Goal: Task Accomplishment & Management: Complete application form

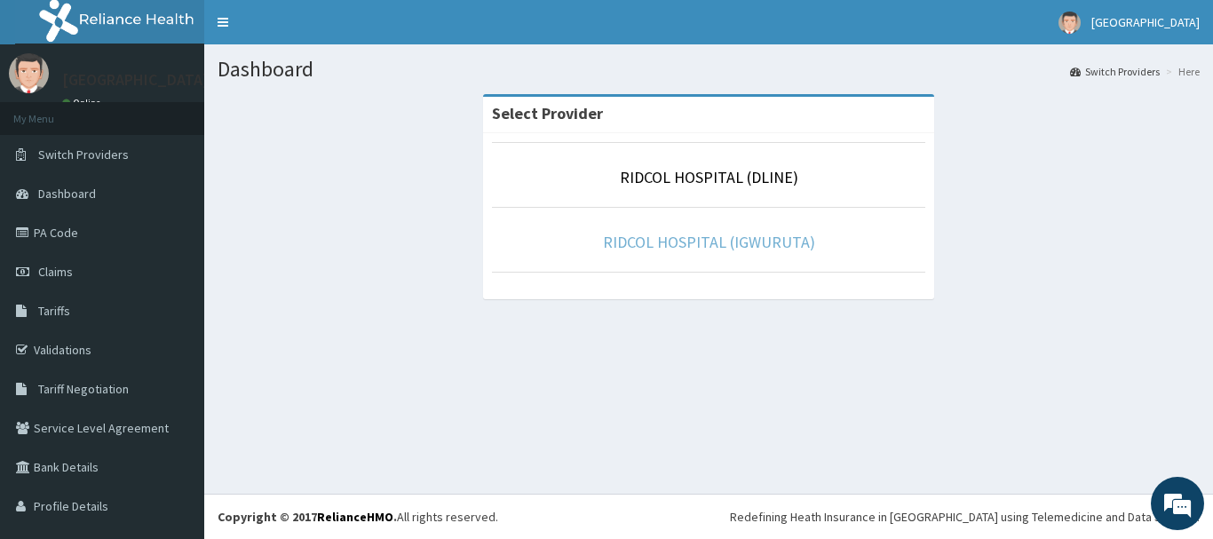
click at [668, 246] on link "RIDCOL HOSPITAL (IGWURUTA)" at bounding box center [709, 242] width 212 height 20
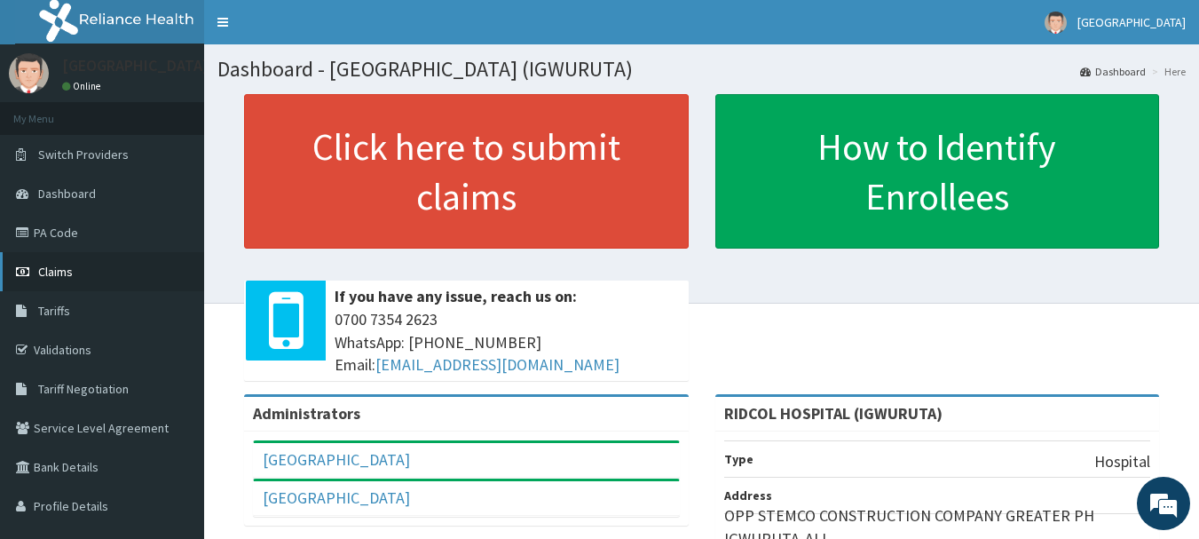
click at [65, 280] on link "Claims" at bounding box center [102, 271] width 204 height 39
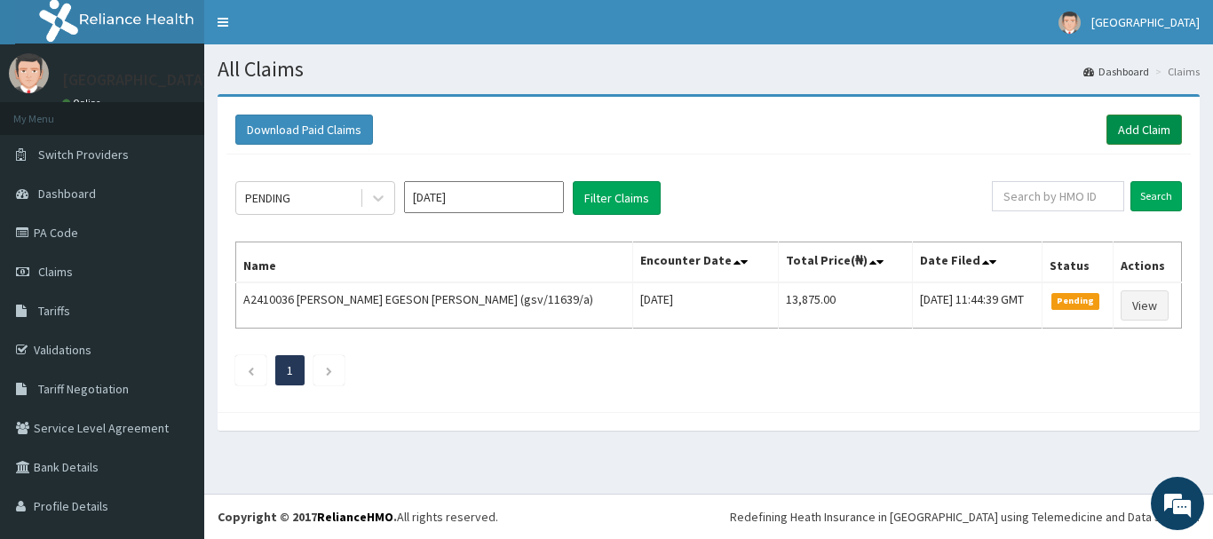
click at [1106, 139] on link "Add Claim" at bounding box center [1143, 130] width 75 height 30
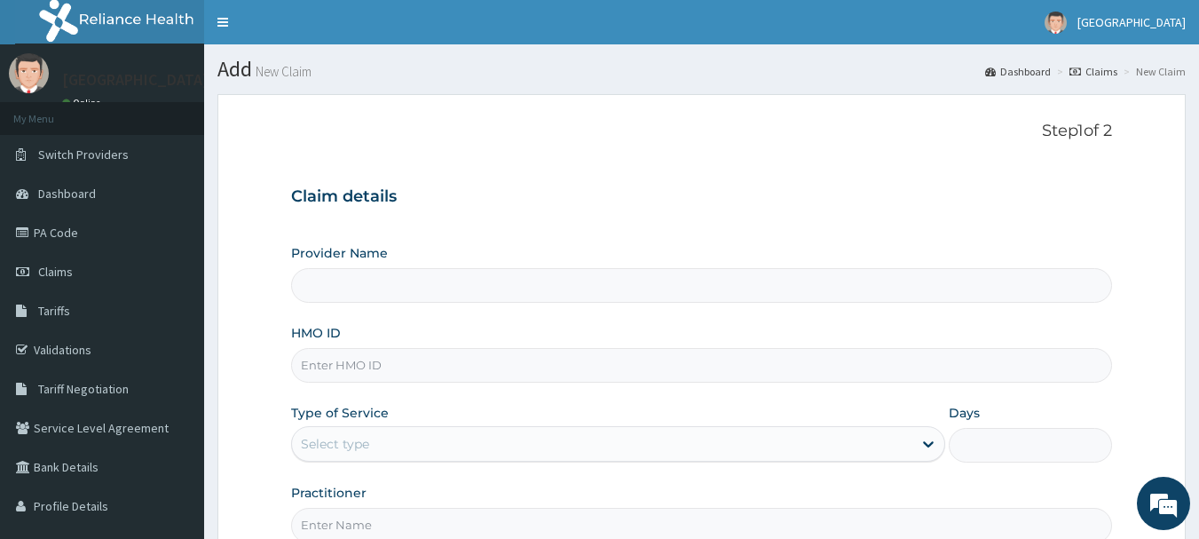
type input "RIDCOL HOSPITAL (IGWURUTA)"
click at [343, 375] on input "HMO ID" at bounding box center [702, 365] width 822 height 35
click at [362, 367] on input "HMO ID" at bounding box center [702, 365] width 822 height 35
paste input "ajd/10064/d"
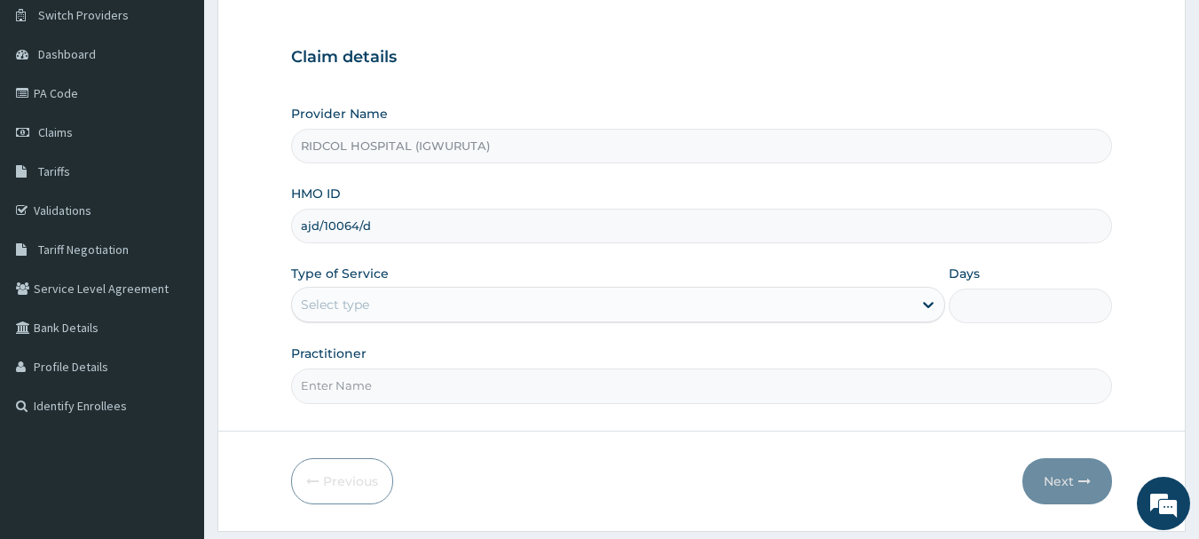
scroll to position [144, 0]
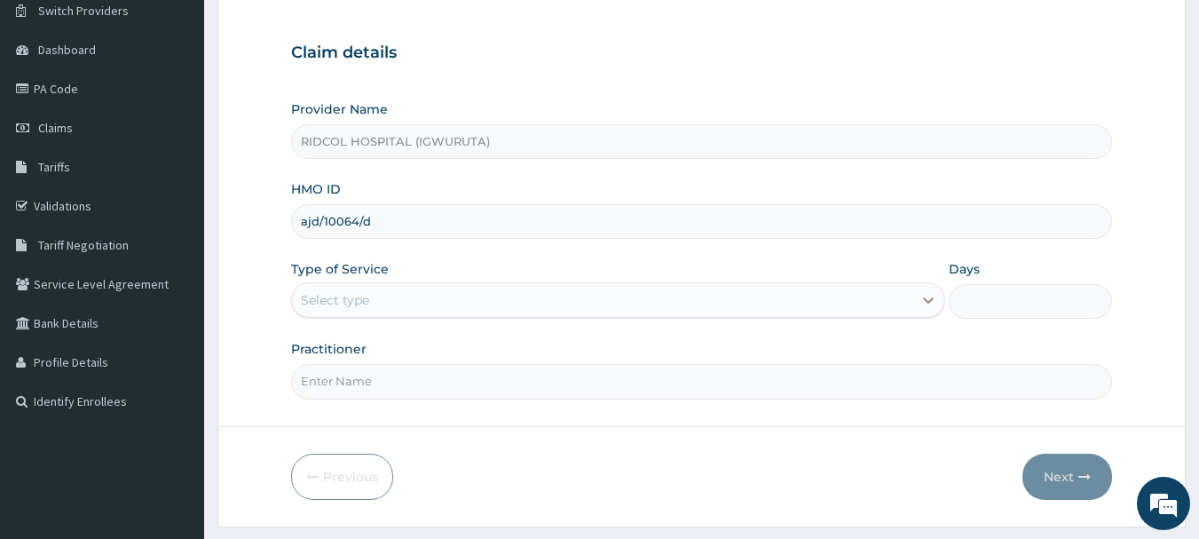
type input "ajd/10064/d"
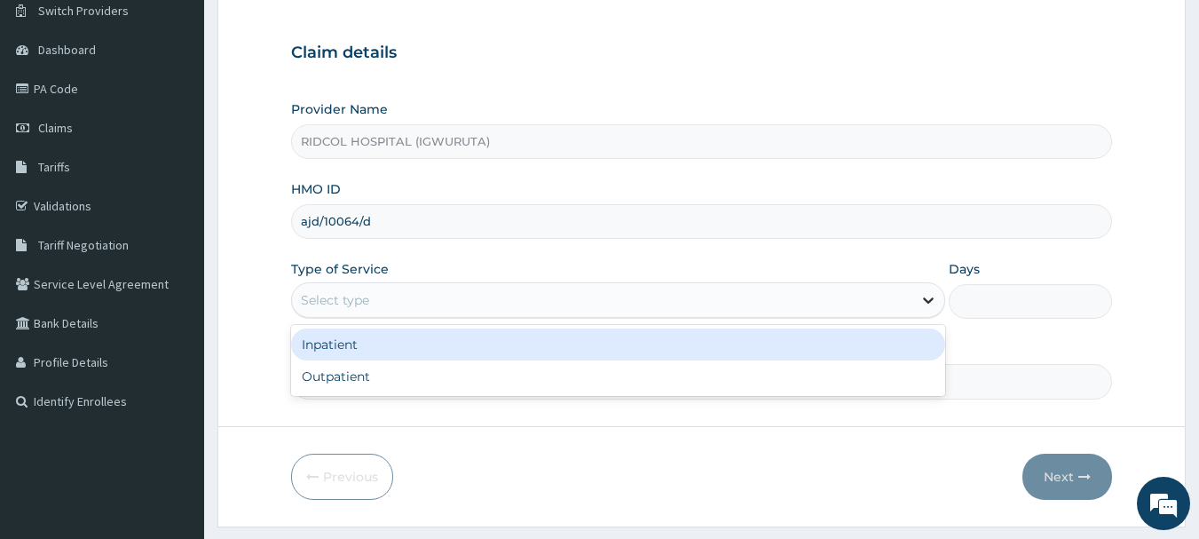
click at [937, 307] on div at bounding box center [928, 300] width 32 height 32
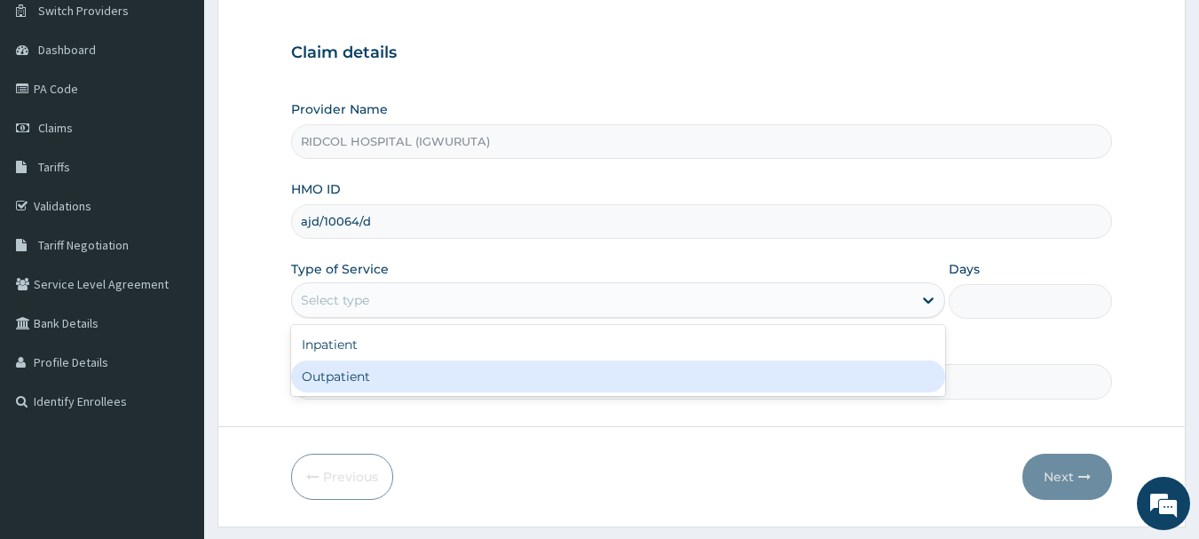
click at [671, 376] on div "Outpatient" at bounding box center [618, 376] width 654 height 32
type input "1"
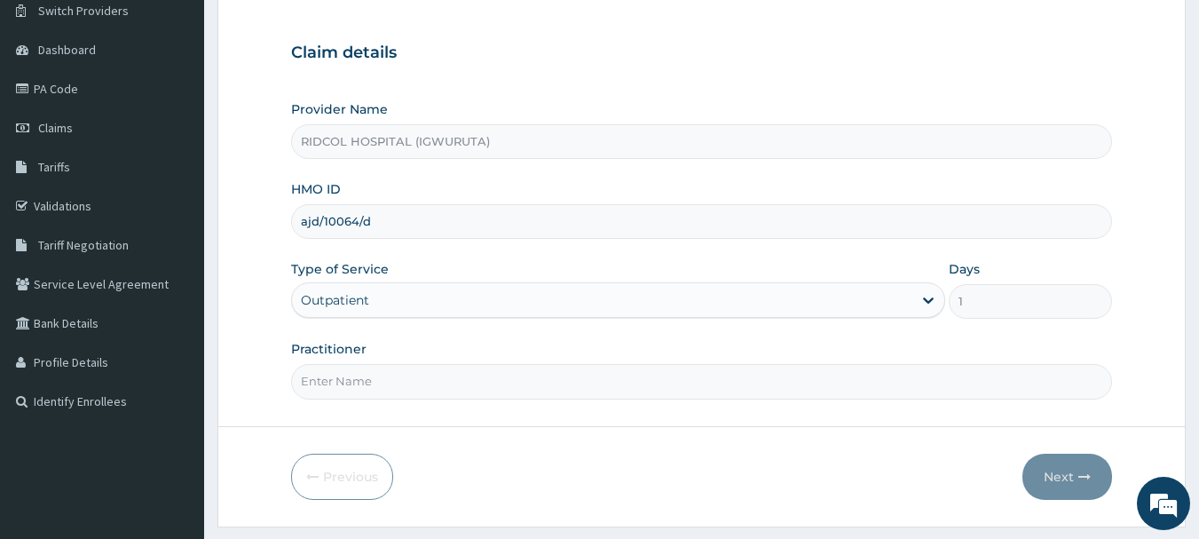
click at [636, 387] on input "Practitioner" at bounding box center [702, 381] width 822 height 35
type input "d"
type input "G"
type input "Dr. hammed"
click at [1067, 481] on button "Next" at bounding box center [1068, 477] width 90 height 46
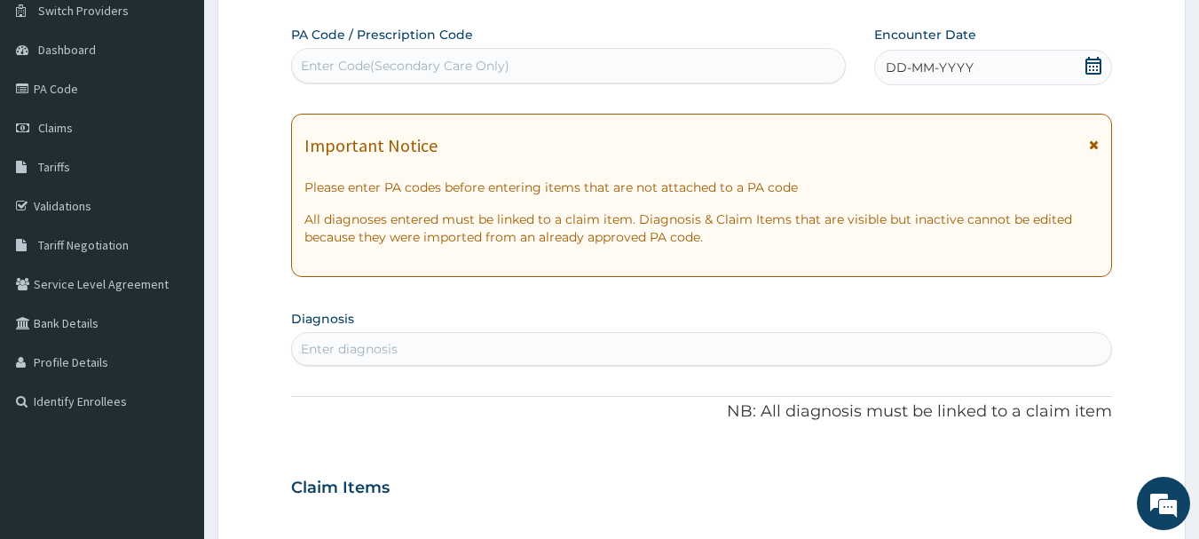
click at [724, 73] on div "Enter Code(Secondary Care Only)" at bounding box center [569, 65] width 554 height 28
drag, startPoint x: 704, startPoint y: 65, endPoint x: 411, endPoint y: 66, distance: 292.9
click at [411, 66] on div "Enter Code(Secondary Care Only)" at bounding box center [405, 66] width 209 height 18
click at [1090, 68] on icon at bounding box center [1094, 66] width 18 height 18
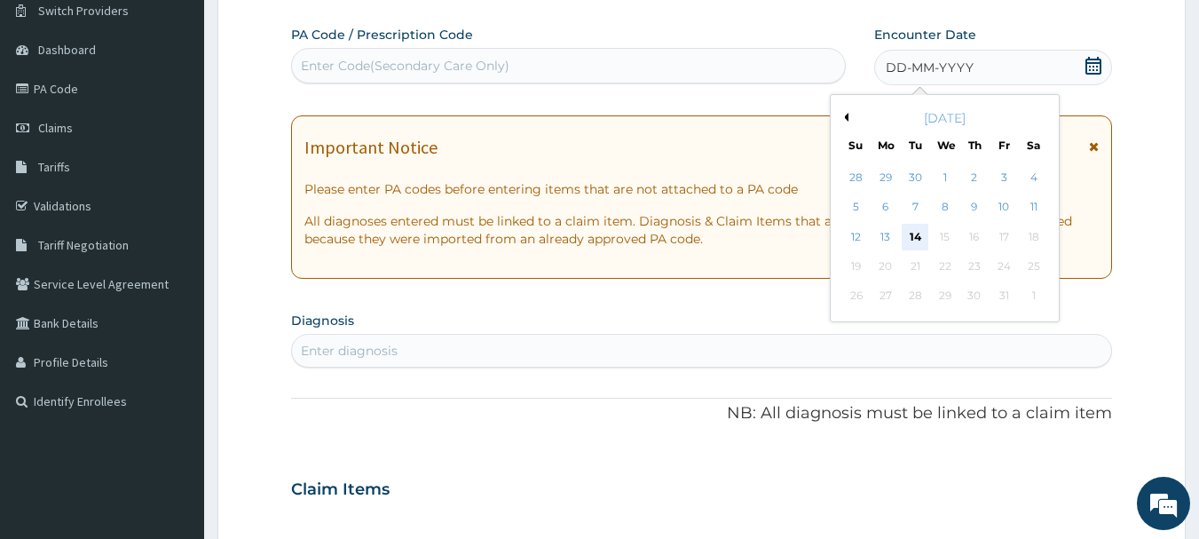
click at [913, 241] on div "14" at bounding box center [916, 237] width 27 height 27
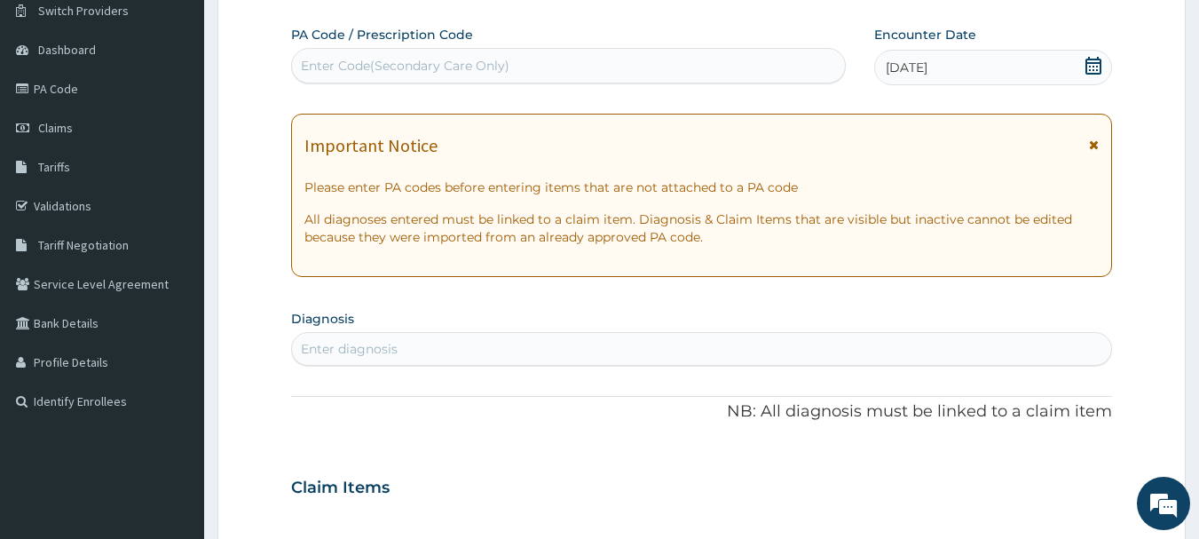
click at [464, 74] on div "Enter Code(Secondary Care Only)" at bounding box center [405, 66] width 209 height 18
drag, startPoint x: 464, startPoint y: 74, endPoint x: 428, endPoint y: 67, distance: 36.9
click at [428, 67] on div "Enter Code(Secondary Care Only)" at bounding box center [405, 66] width 209 height 18
paste input "PA/A6C984"
type input "PA/A6C984"
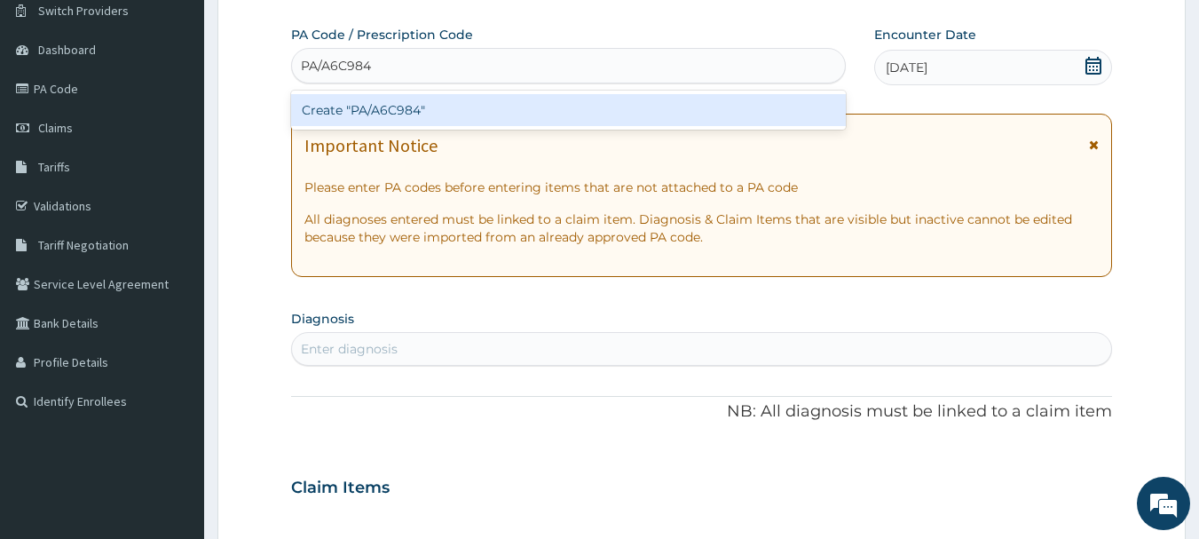
click at [431, 105] on div "Create "PA/A6C984"" at bounding box center [569, 110] width 556 height 32
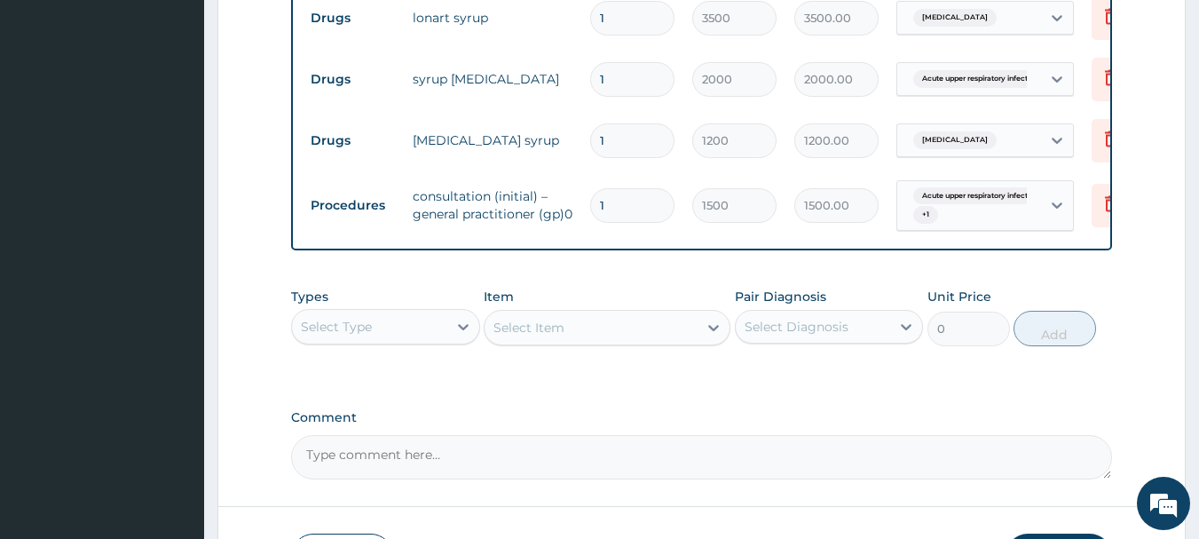
scroll to position [922, 0]
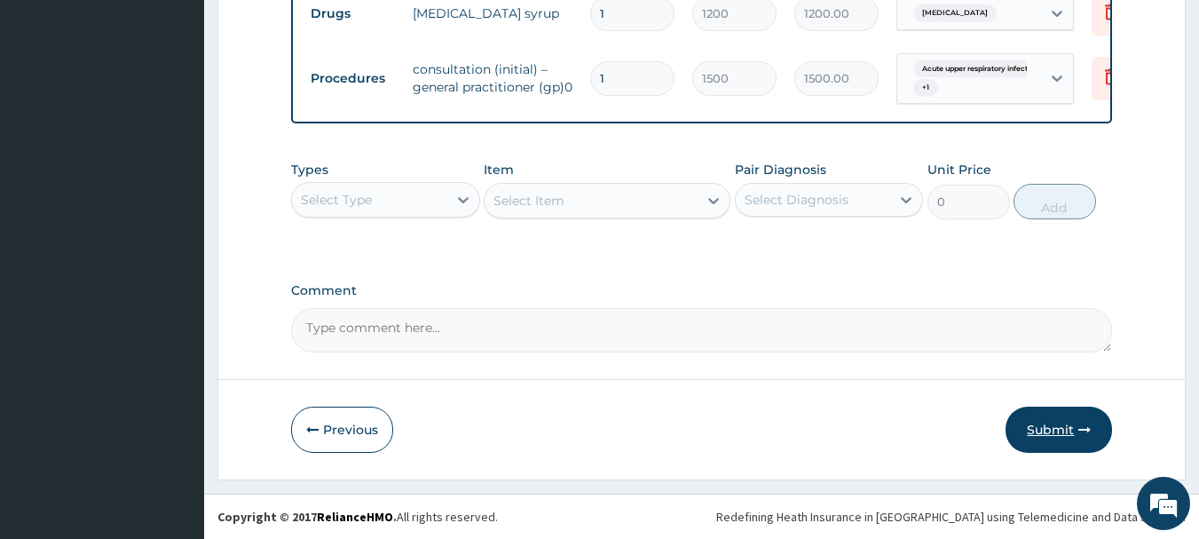
click at [1083, 431] on icon "button" at bounding box center [1084, 429] width 12 height 12
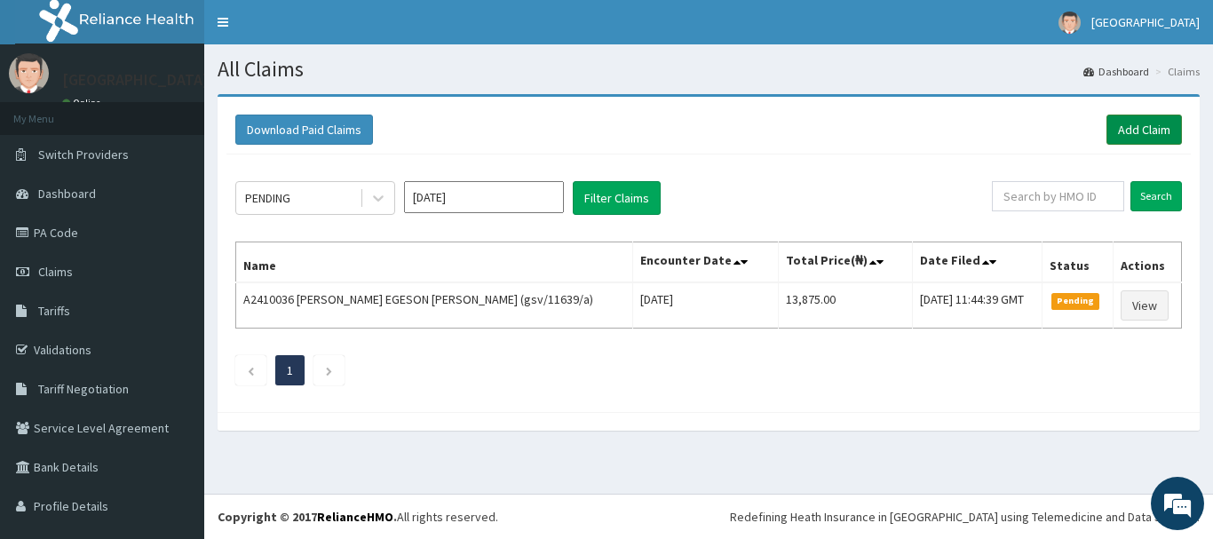
click at [1112, 136] on link "Add Claim" at bounding box center [1143, 130] width 75 height 30
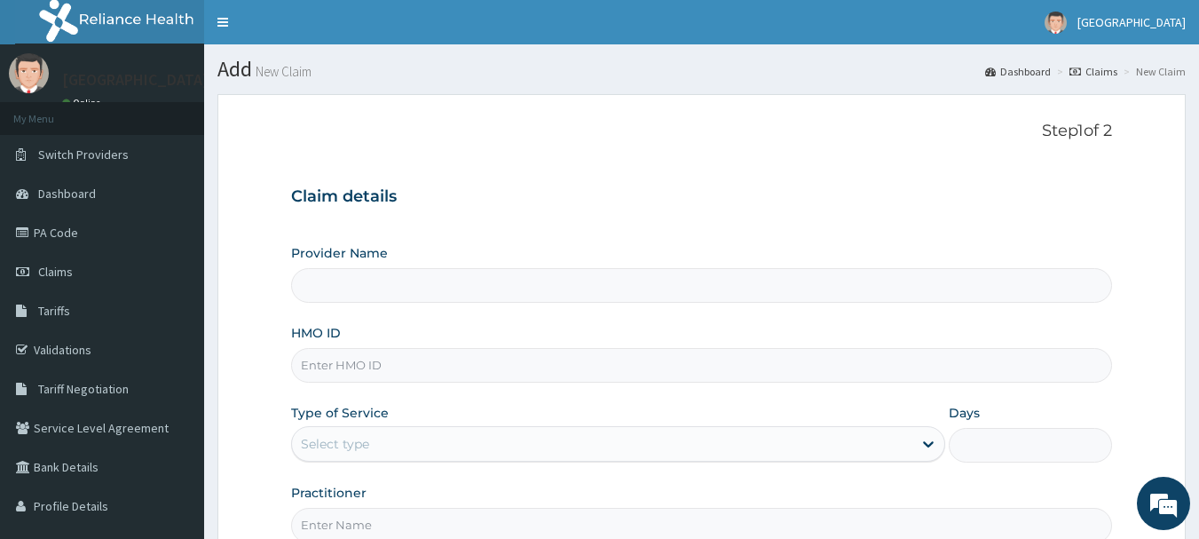
type input "RIDCOL HOSPITAL (IGWURUTA)"
click at [413, 367] on input "HMO ID" at bounding box center [702, 365] width 822 height 35
paste input "ajd/10064/E"
type input "ajd/10064/E"
click at [368, 441] on div "Select type" at bounding box center [335, 444] width 68 height 18
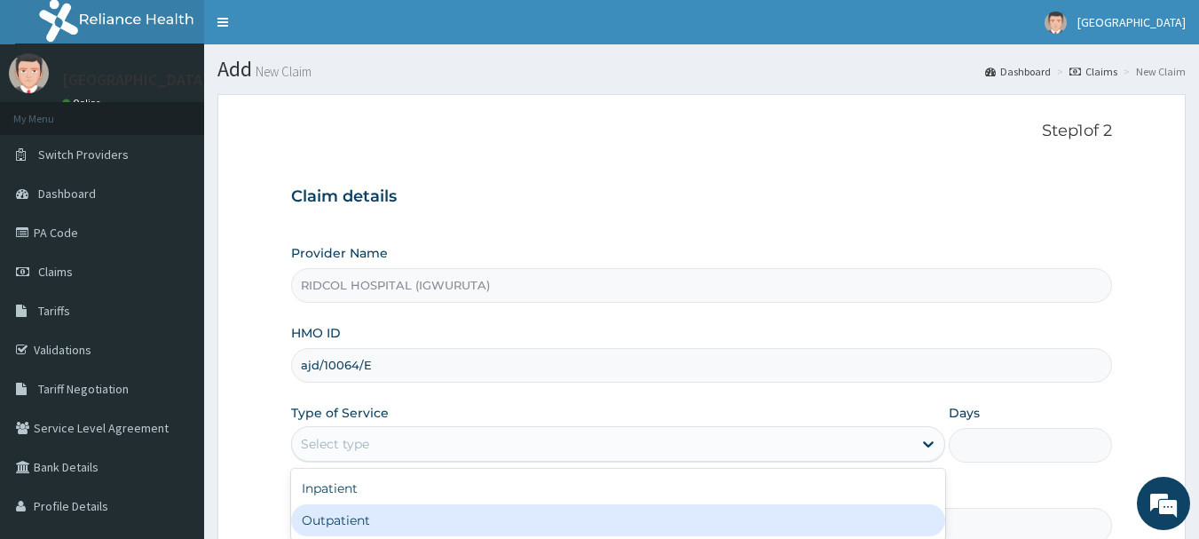
click at [352, 515] on div "Outpatient" at bounding box center [618, 520] width 654 height 32
type input "1"
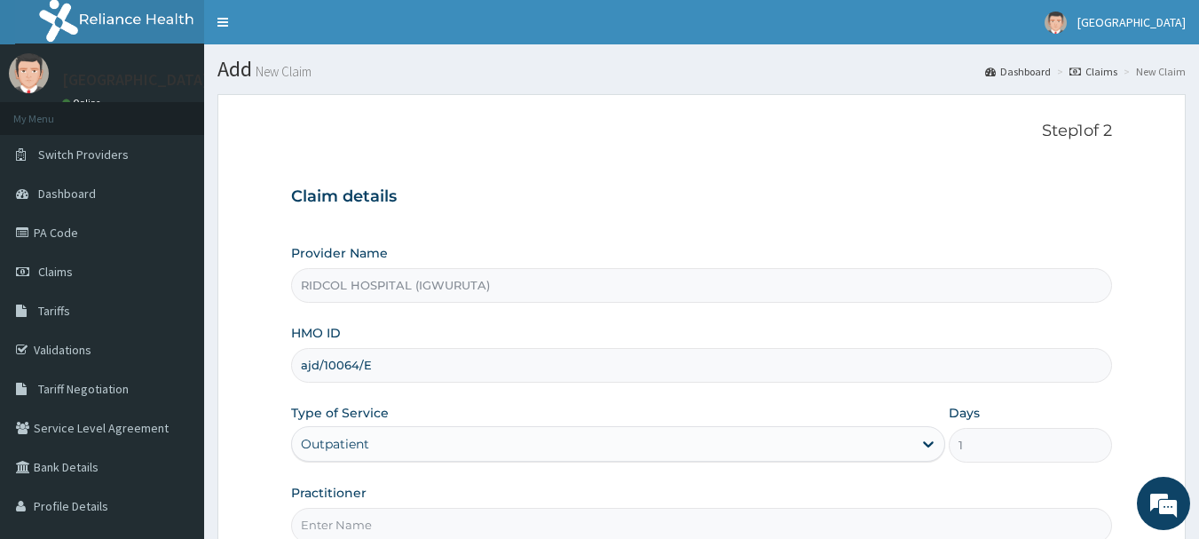
click at [535, 523] on input "Practitioner" at bounding box center [702, 525] width 822 height 35
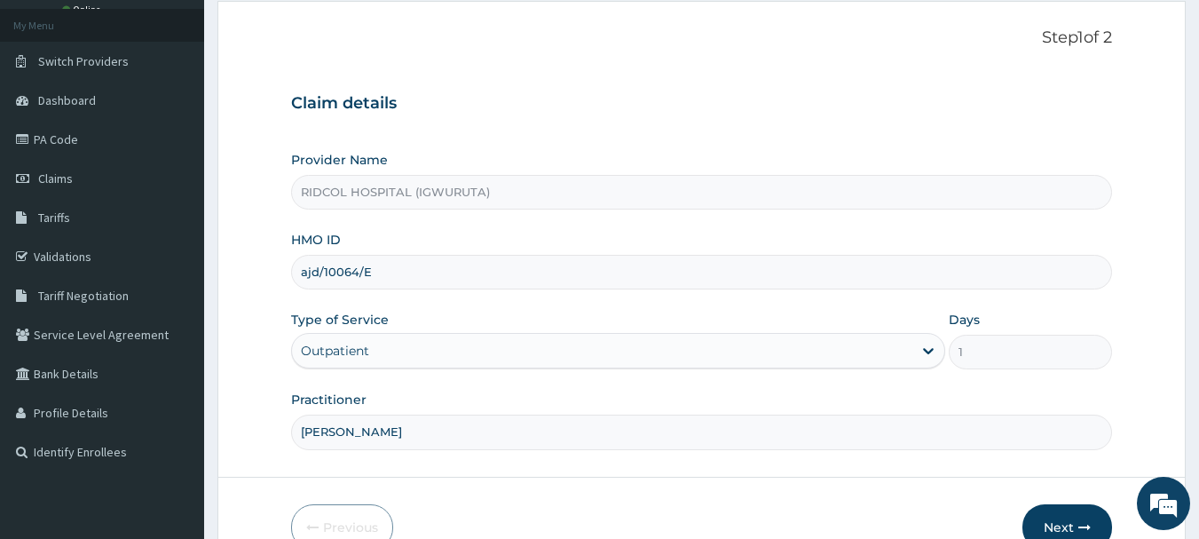
scroll to position [99, 0]
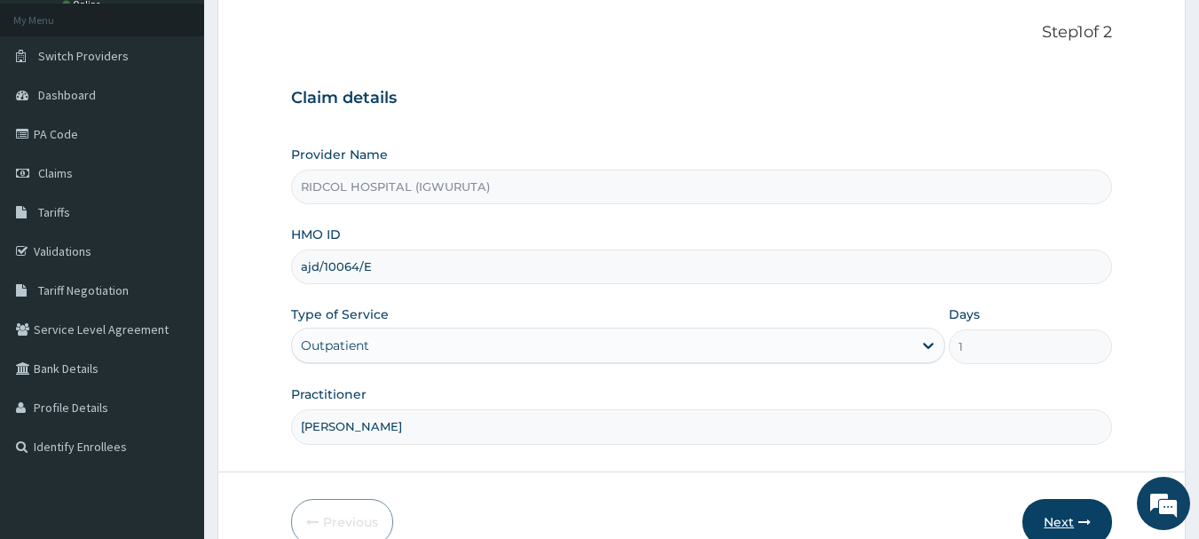
type input "DR. HAMMED"
click at [1066, 512] on button "Next" at bounding box center [1068, 522] width 90 height 46
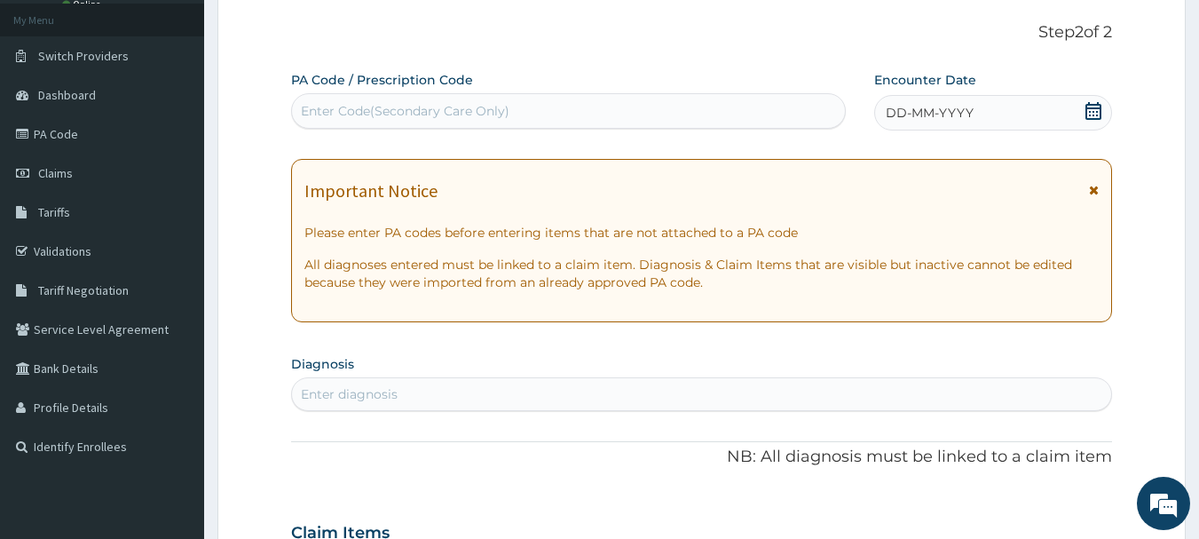
click at [661, 116] on div "Enter Code(Secondary Care Only)" at bounding box center [569, 111] width 554 height 28
paste input "AJD/10064/E"
type input "A"
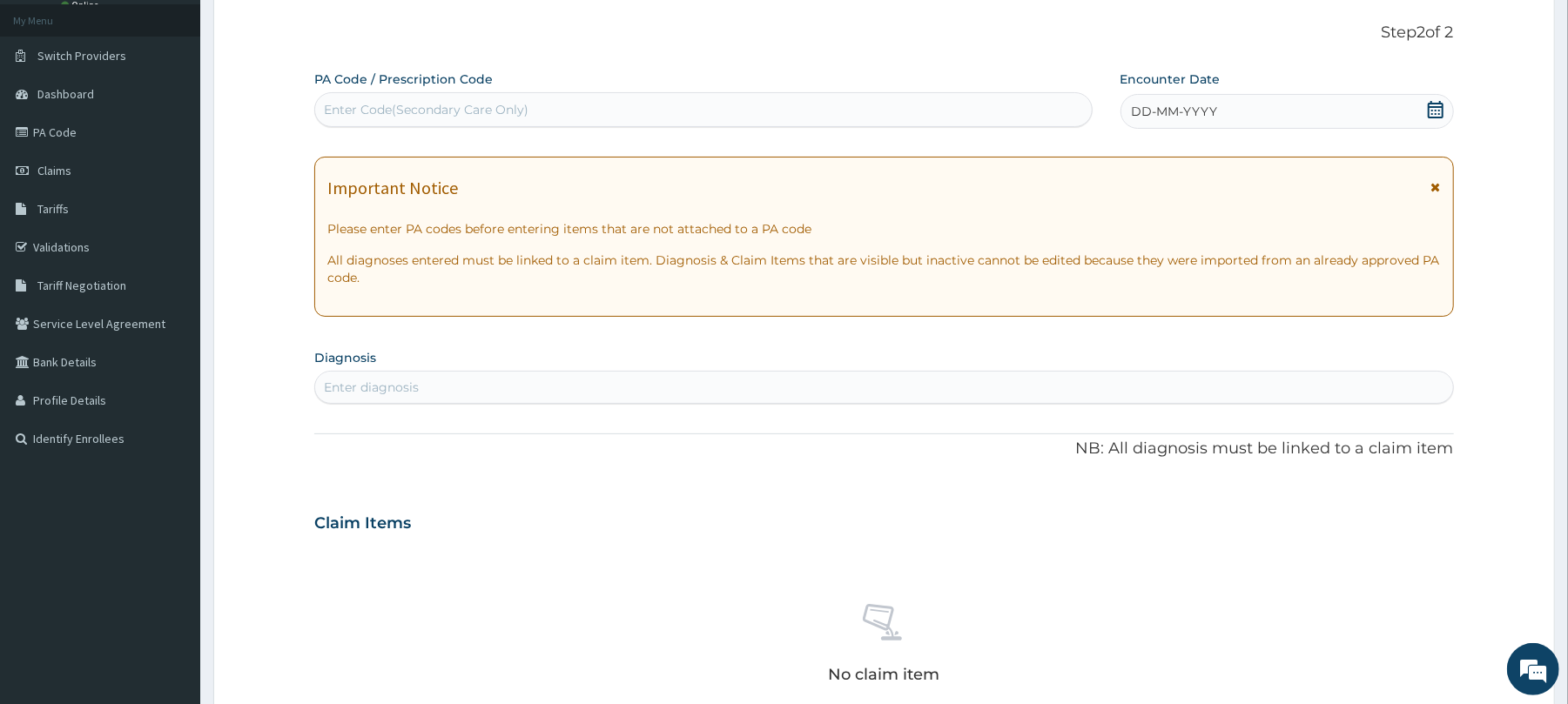
click at [561, 101] on div "Enter Code(Secondary Care Only)" at bounding box center [702, 110] width 776 height 27
paste input "PA/D4648A"
type input "PA/D4648A"
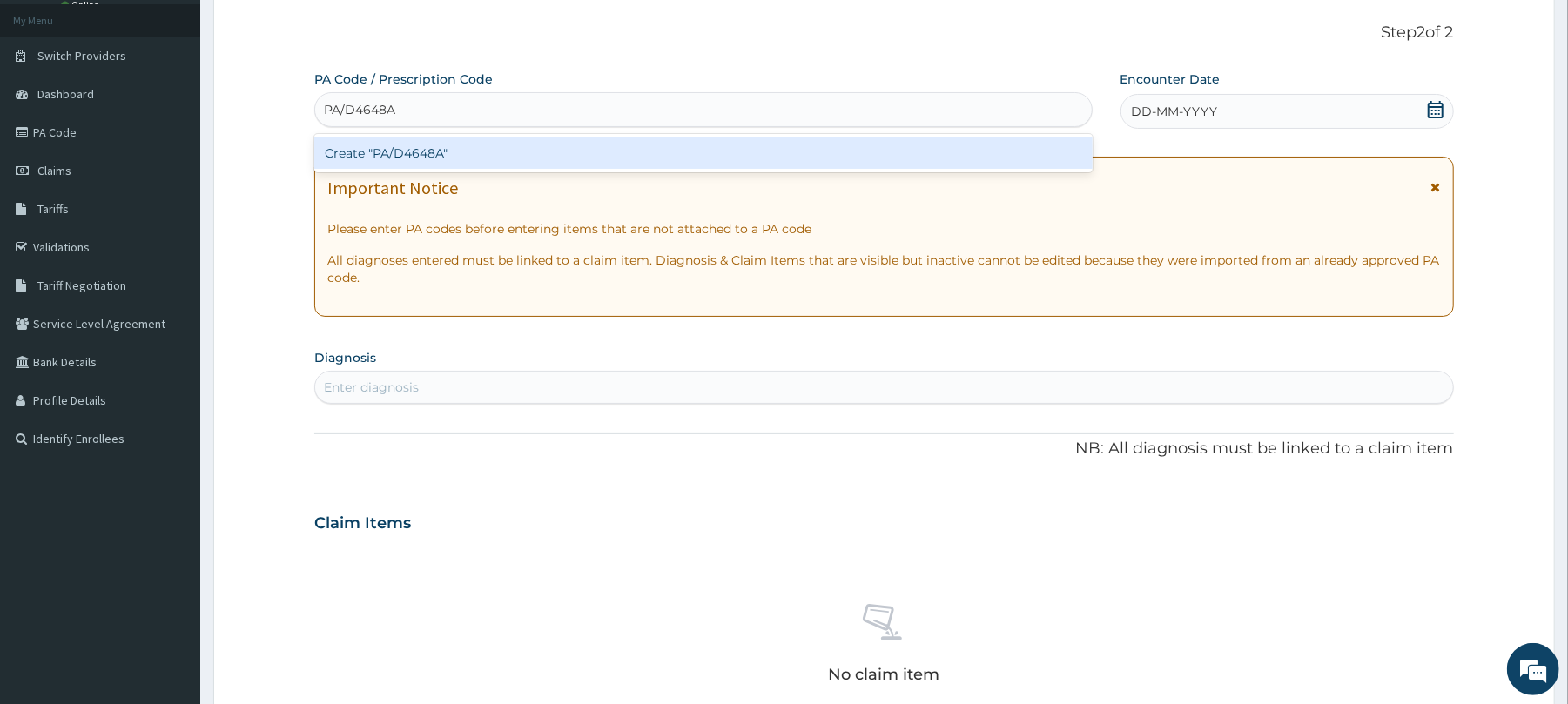
click at [551, 154] on div "Create "PA/D4648A"" at bounding box center [702, 153] width 778 height 31
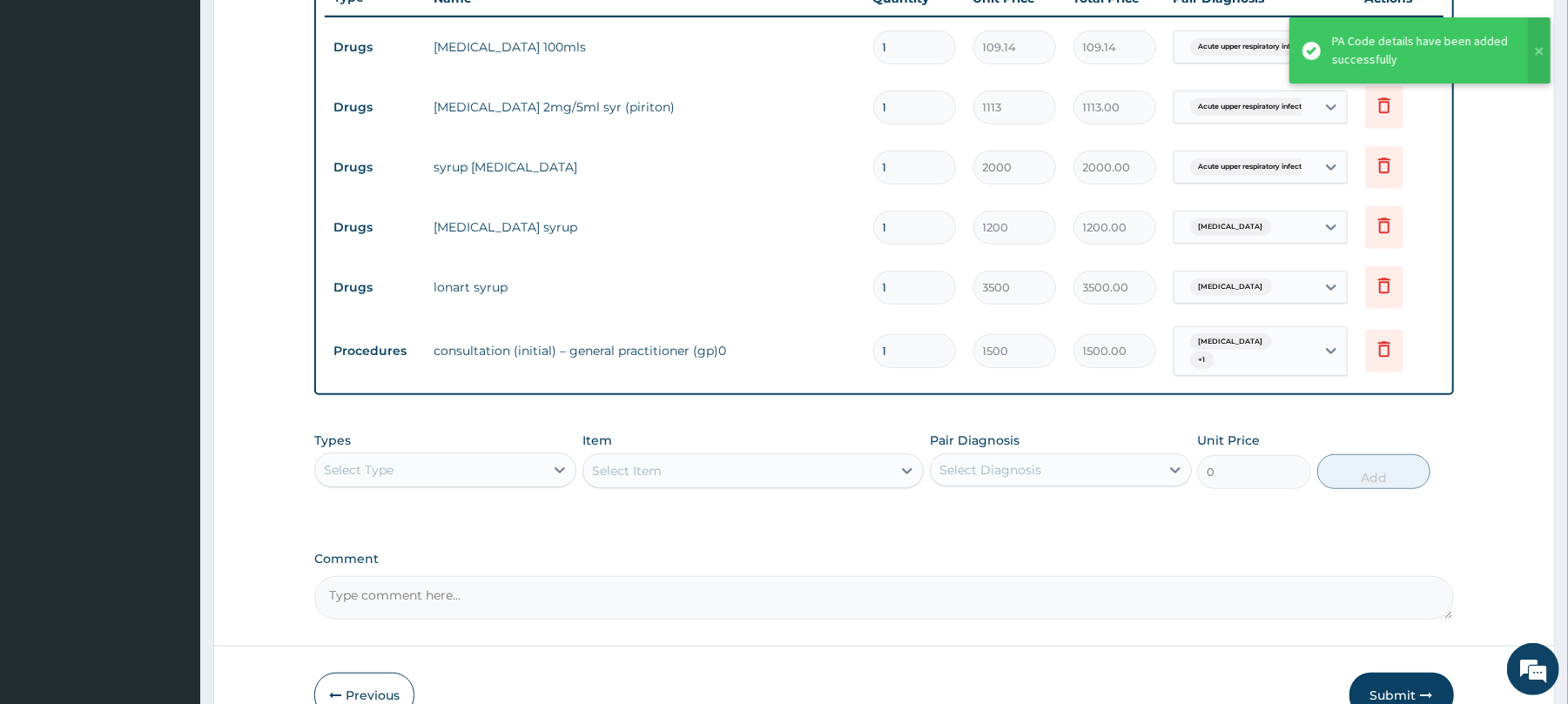
scroll to position [779, 0]
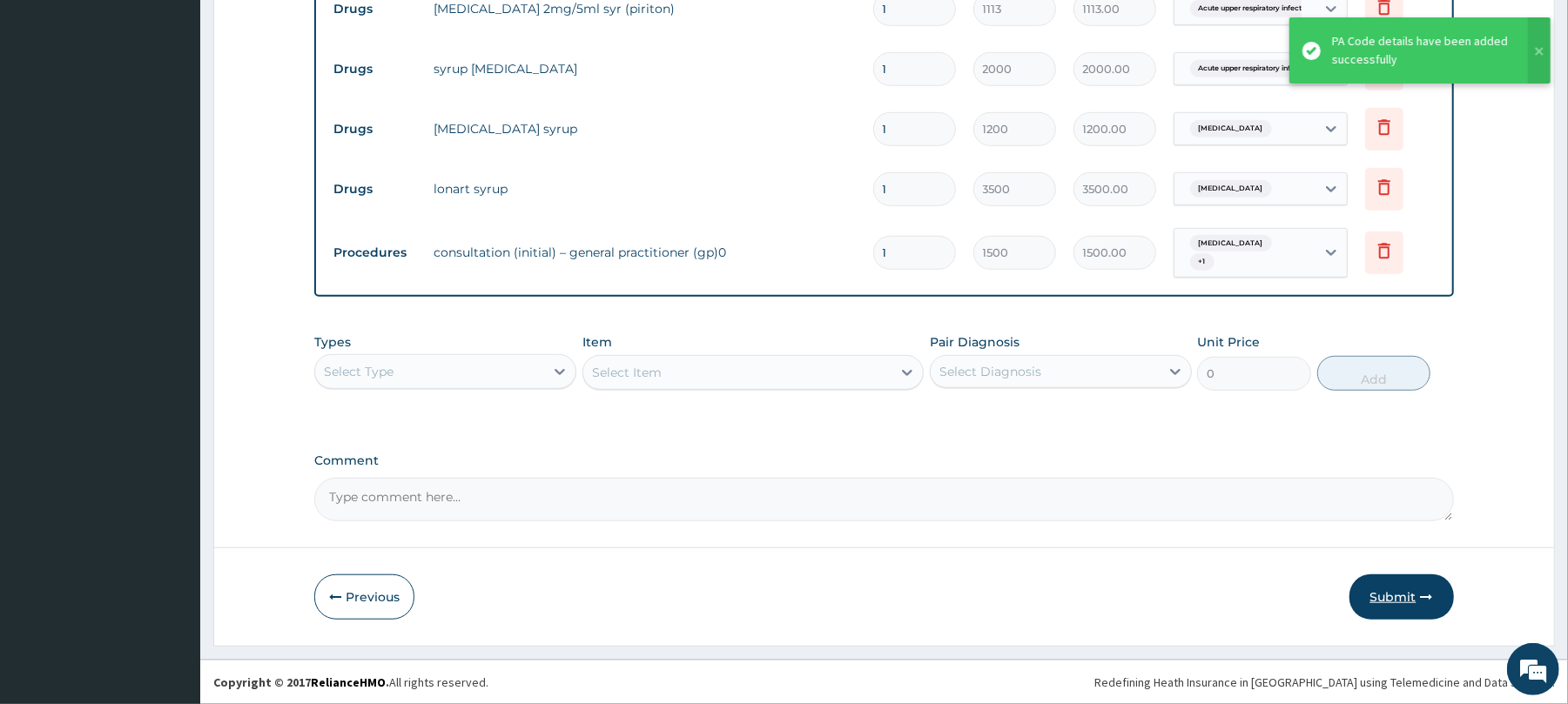
click at [1175, 528] on button "Submit" at bounding box center [1401, 597] width 105 height 45
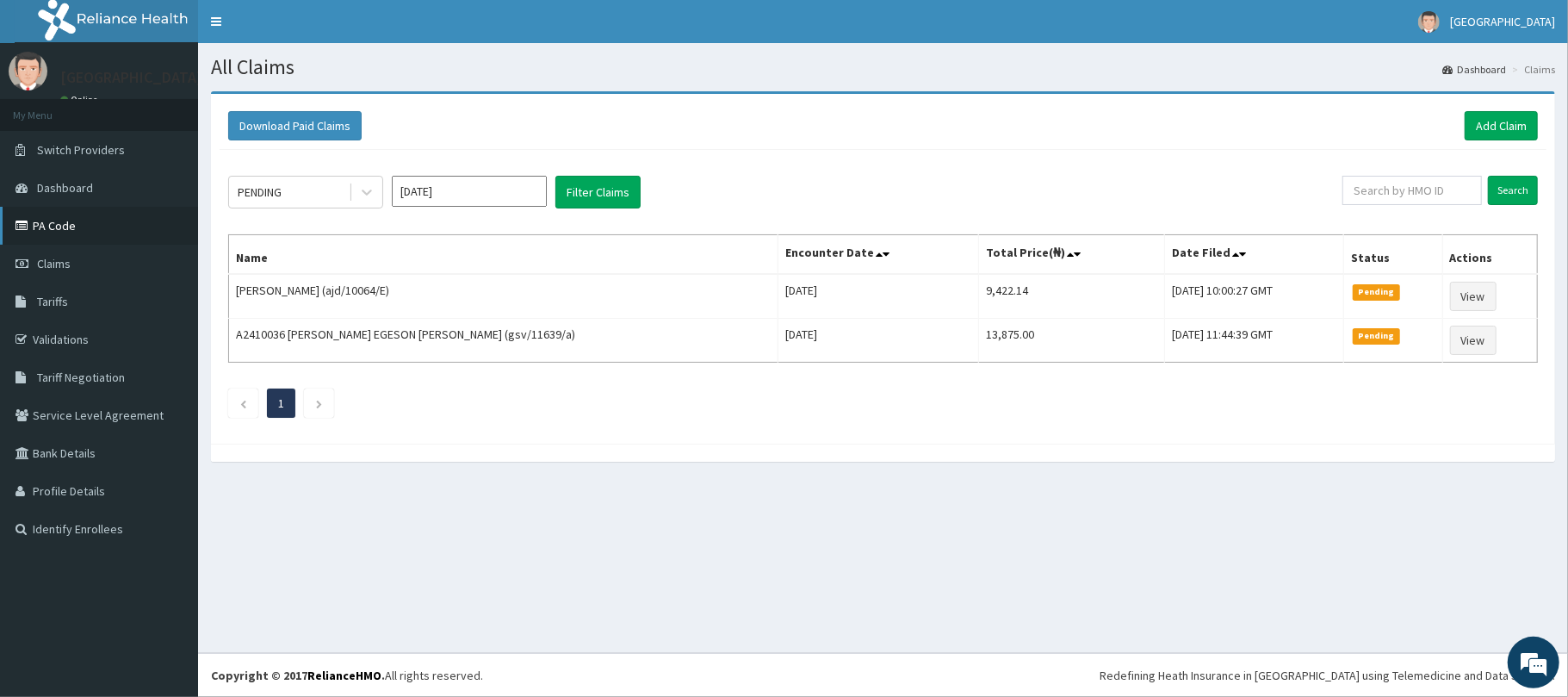
click at [62, 233] on link "PA Code" at bounding box center [99, 225] width 198 height 38
click at [1471, 121] on link "Add Claim" at bounding box center [1501, 126] width 73 height 29
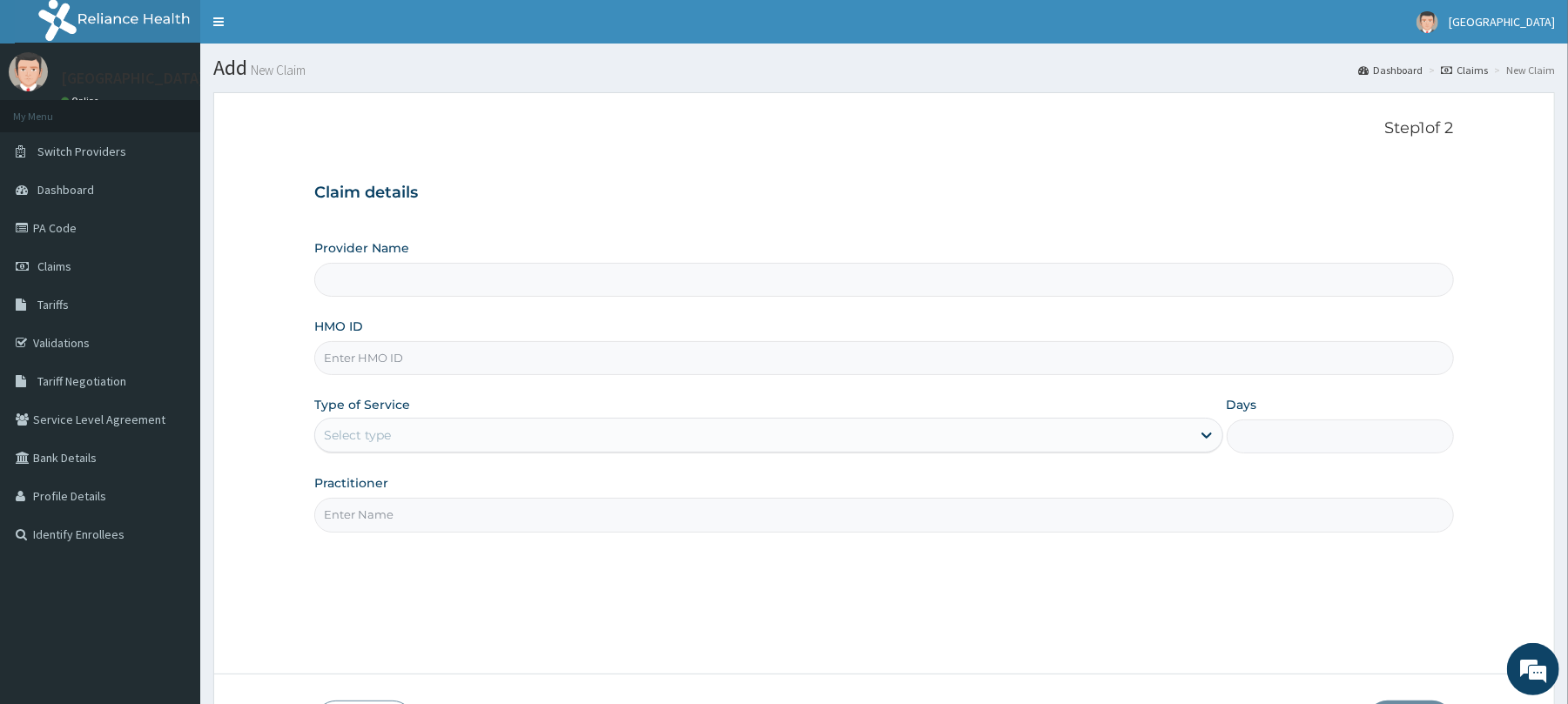
click at [501, 355] on input "HMO ID" at bounding box center [883, 358] width 1138 height 34
type input "RIDCOL HOSPITAL (IGWURUTA)"
paste input "uit/10076/a"
type input "uit/10076/a"
click at [1051, 438] on div "Select type" at bounding box center [752, 435] width 875 height 27
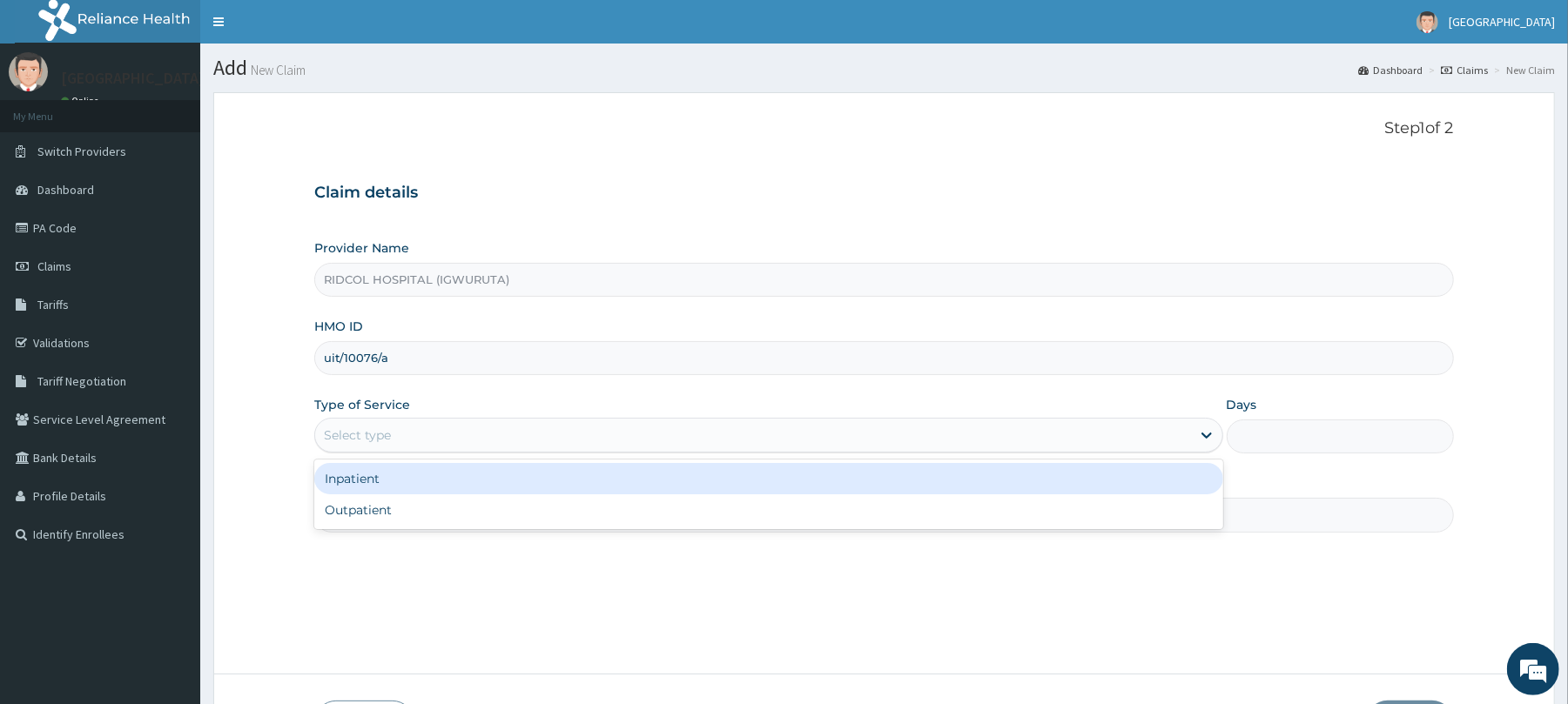
click at [930, 492] on div "Inpatient" at bounding box center [768, 478] width 908 height 31
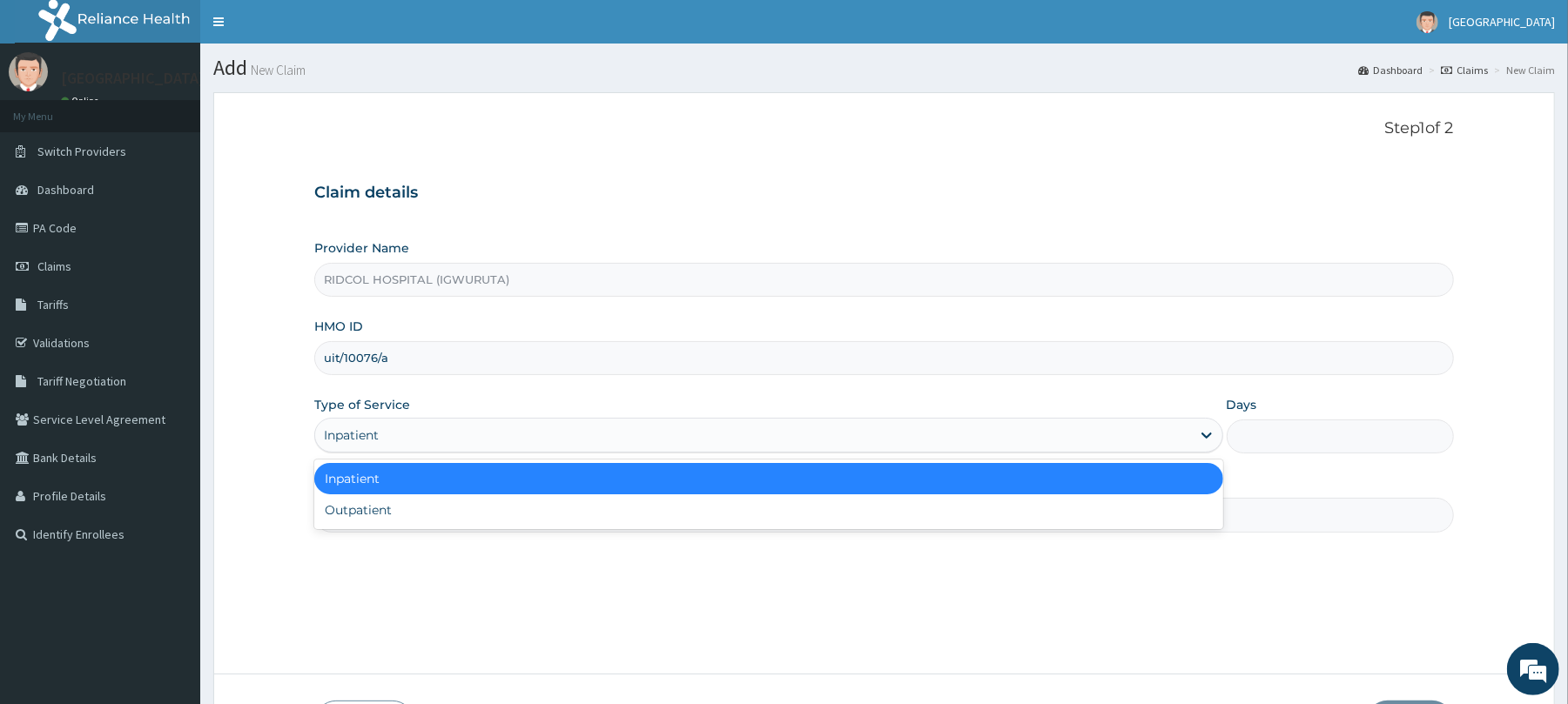
click at [972, 432] on div "Inpatient" at bounding box center [752, 435] width 875 height 27
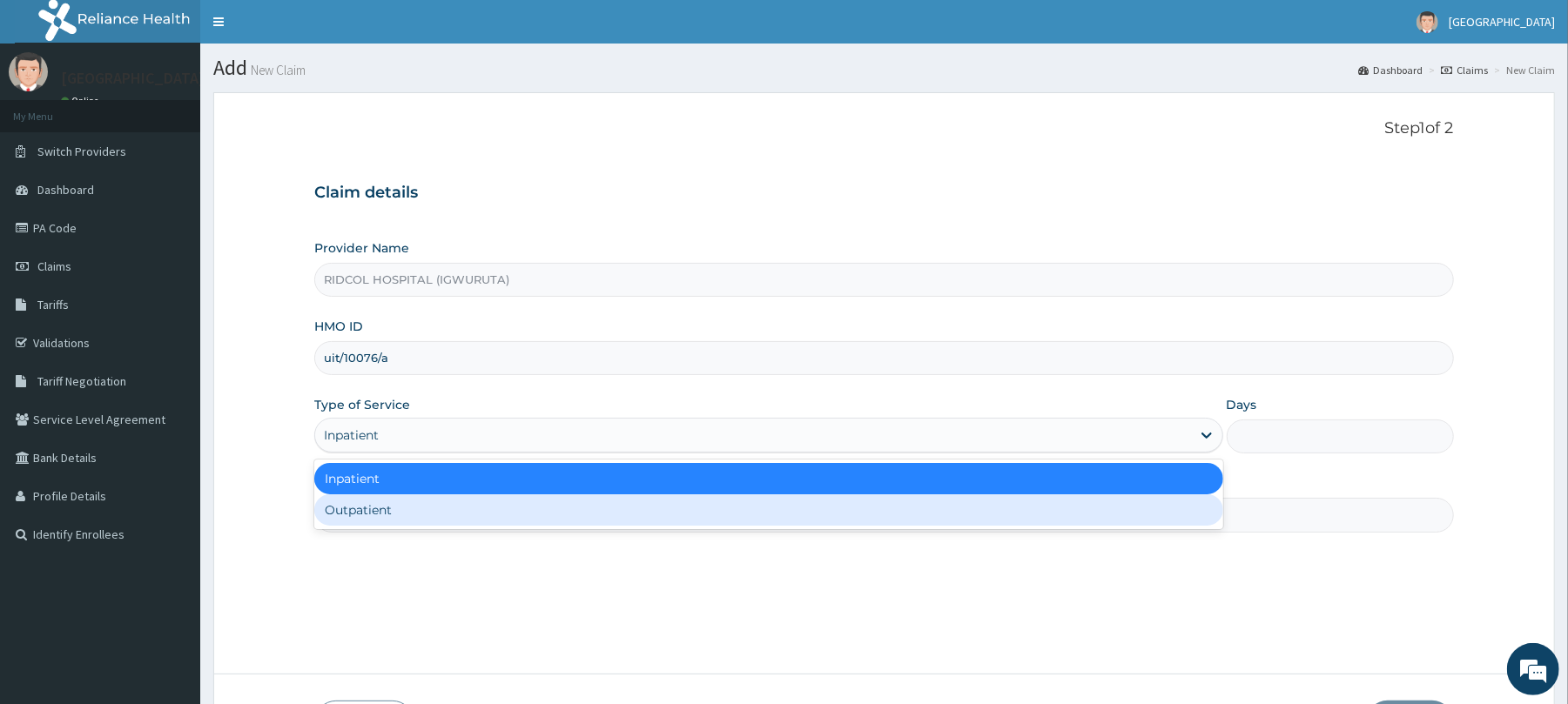
click at [882, 529] on div "Inpatient Outpatient" at bounding box center [768, 494] width 908 height 70
click at [882, 526] on div "Outpatient" at bounding box center [768, 510] width 908 height 31
type input "1"
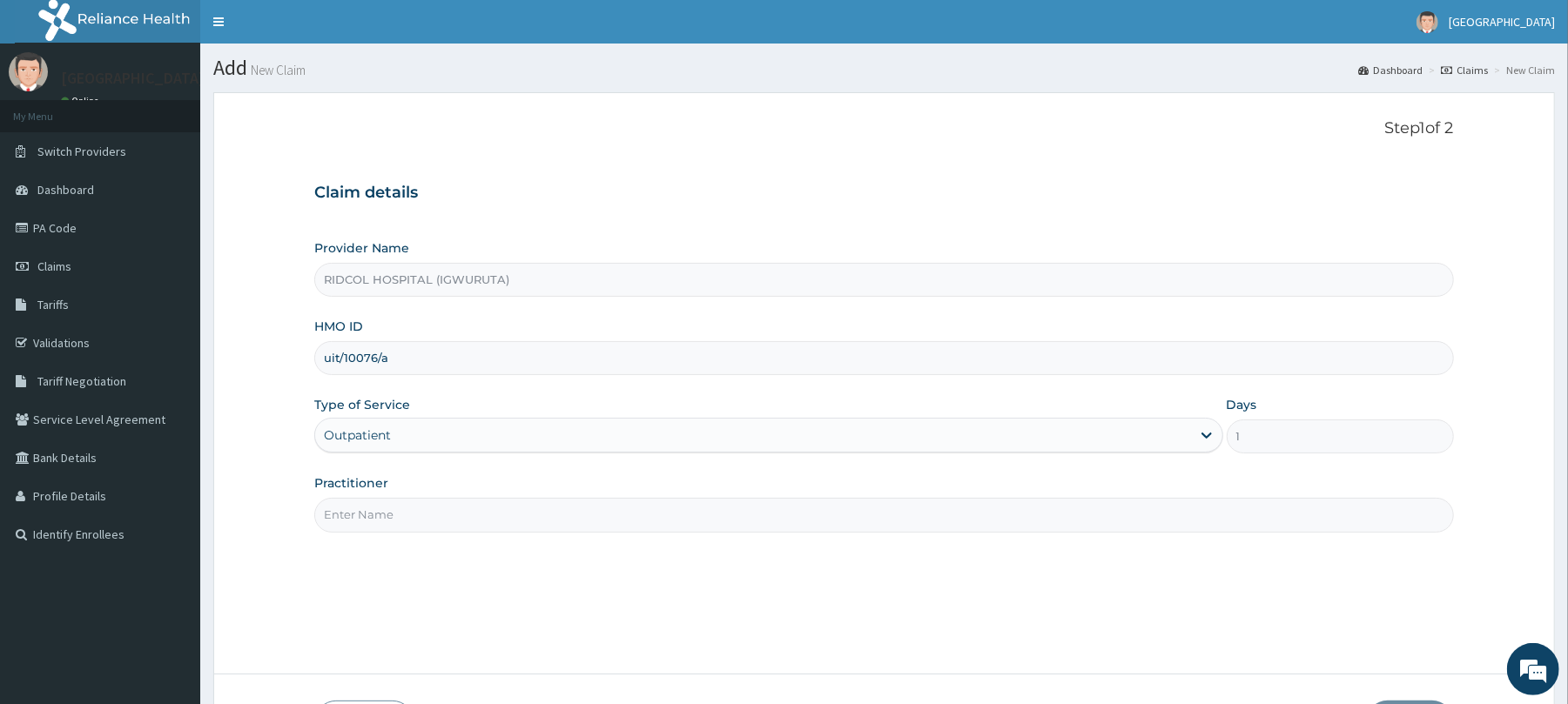
click at [882, 526] on input "Practitioner" at bounding box center [883, 515] width 1138 height 34
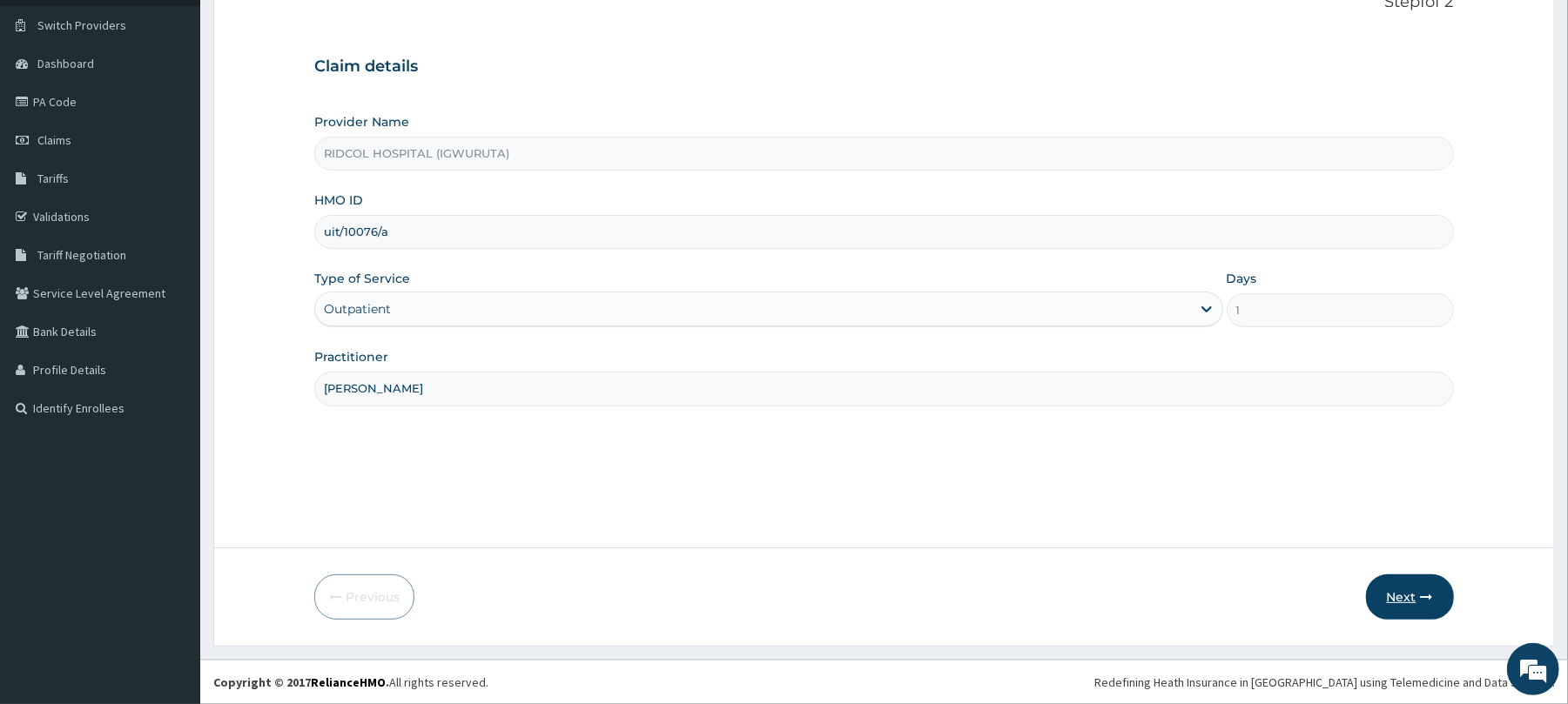
type input "[PERSON_NAME]"
click at [1397, 593] on button "Next" at bounding box center [1410, 597] width 88 height 45
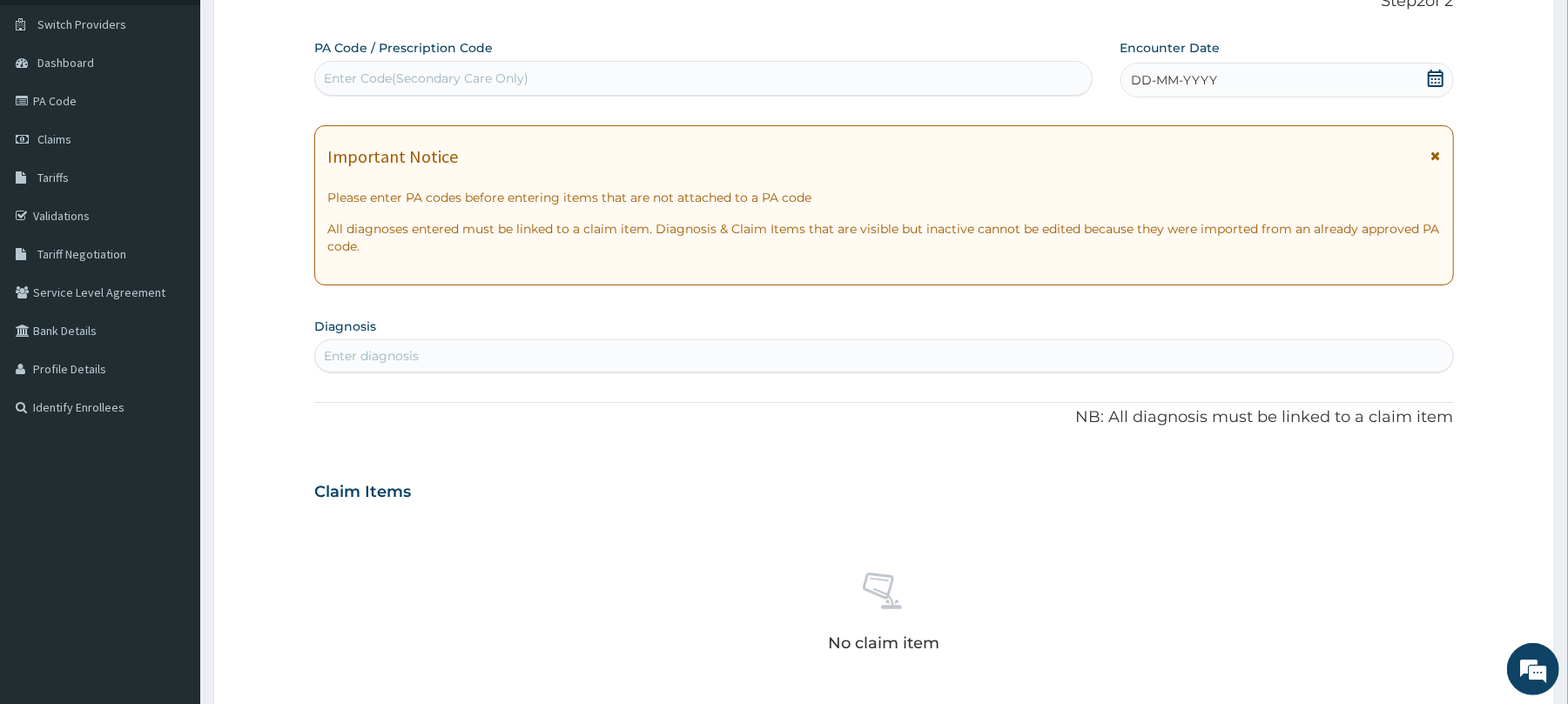
click at [763, 76] on div "Enter Code(Secondary Care Only)" at bounding box center [702, 78] width 776 height 27
paste input "PA/5E3663"
type input "PA/5E3663"
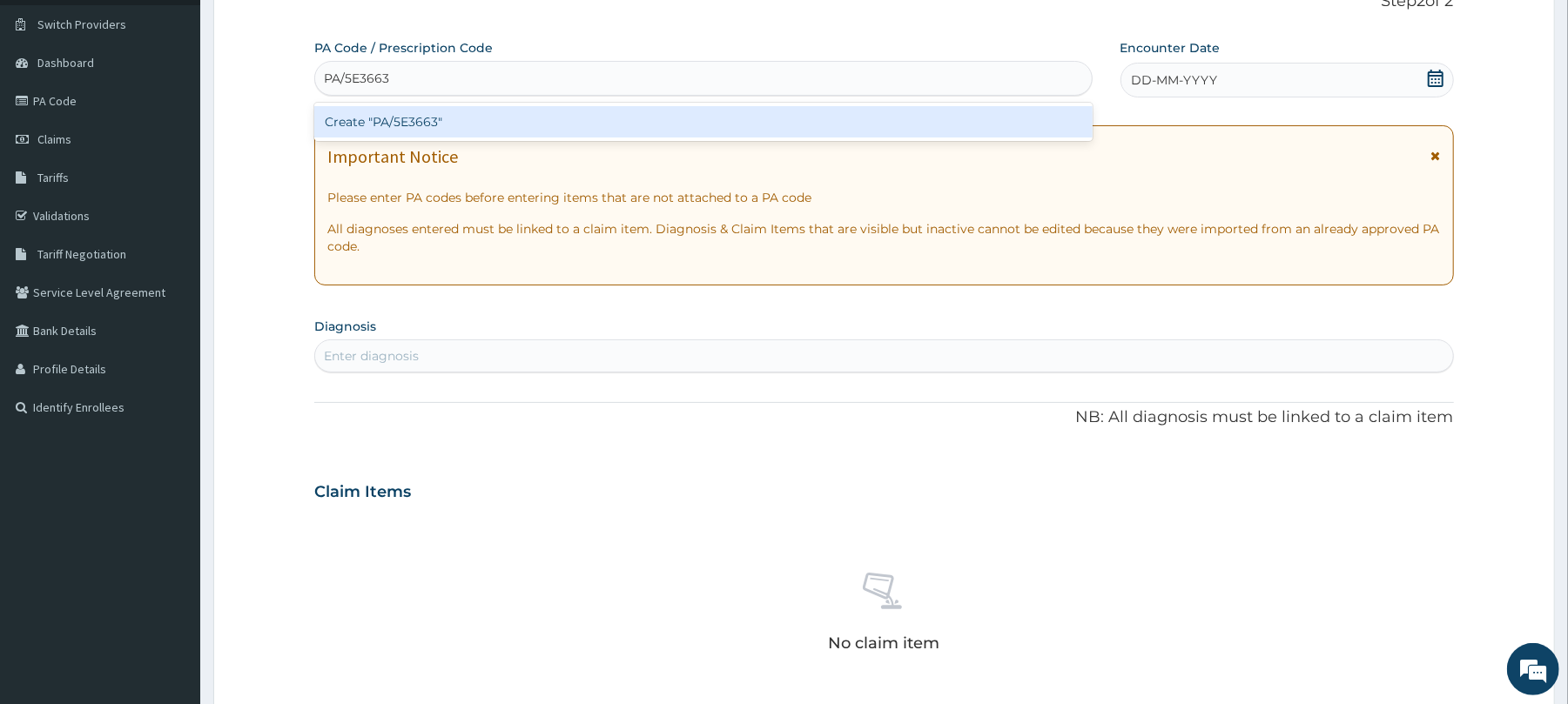
click at [721, 124] on div "Create "PA/5E3663"" at bounding box center [702, 122] width 778 height 31
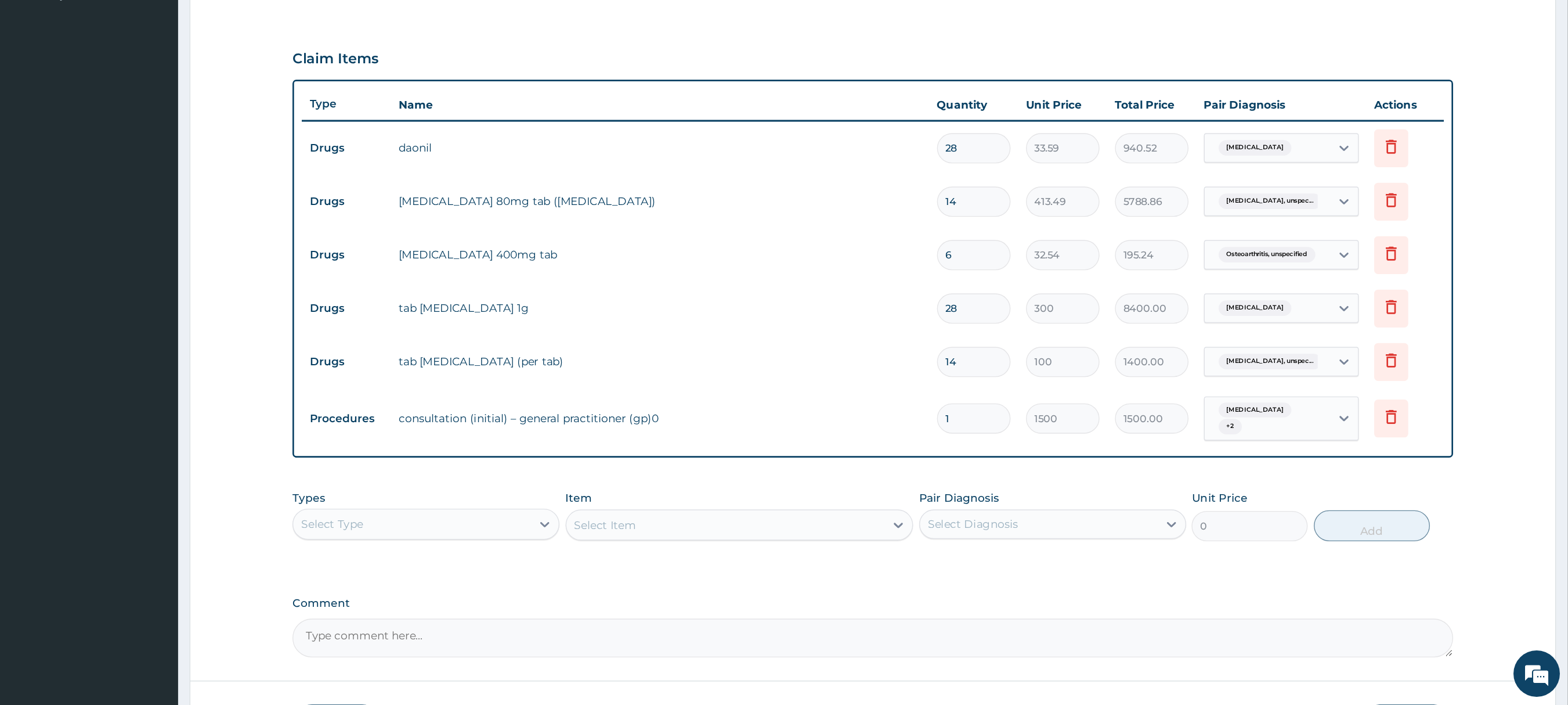
scroll to position [280, 0]
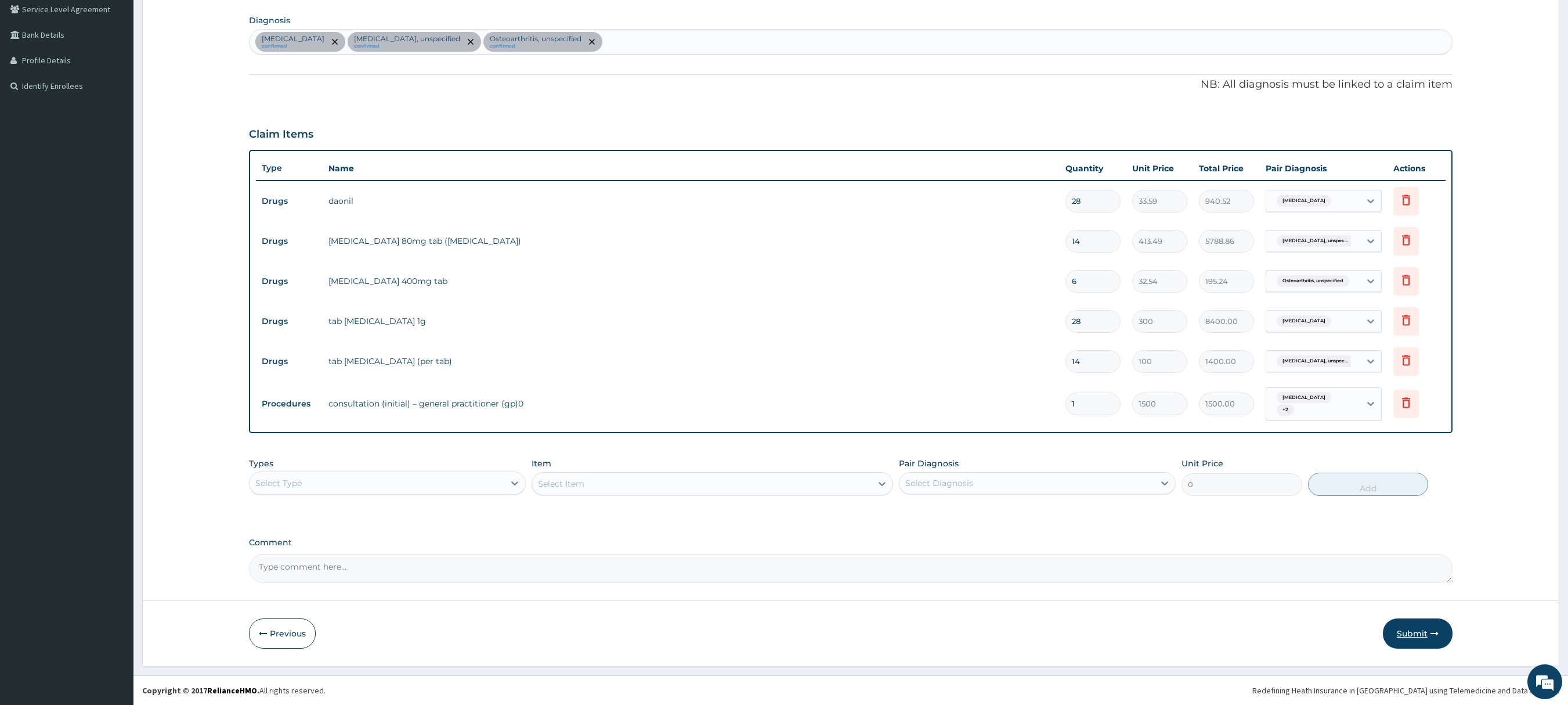
click at [1045, 469] on button "Submit" at bounding box center [1418, 633] width 70 height 30
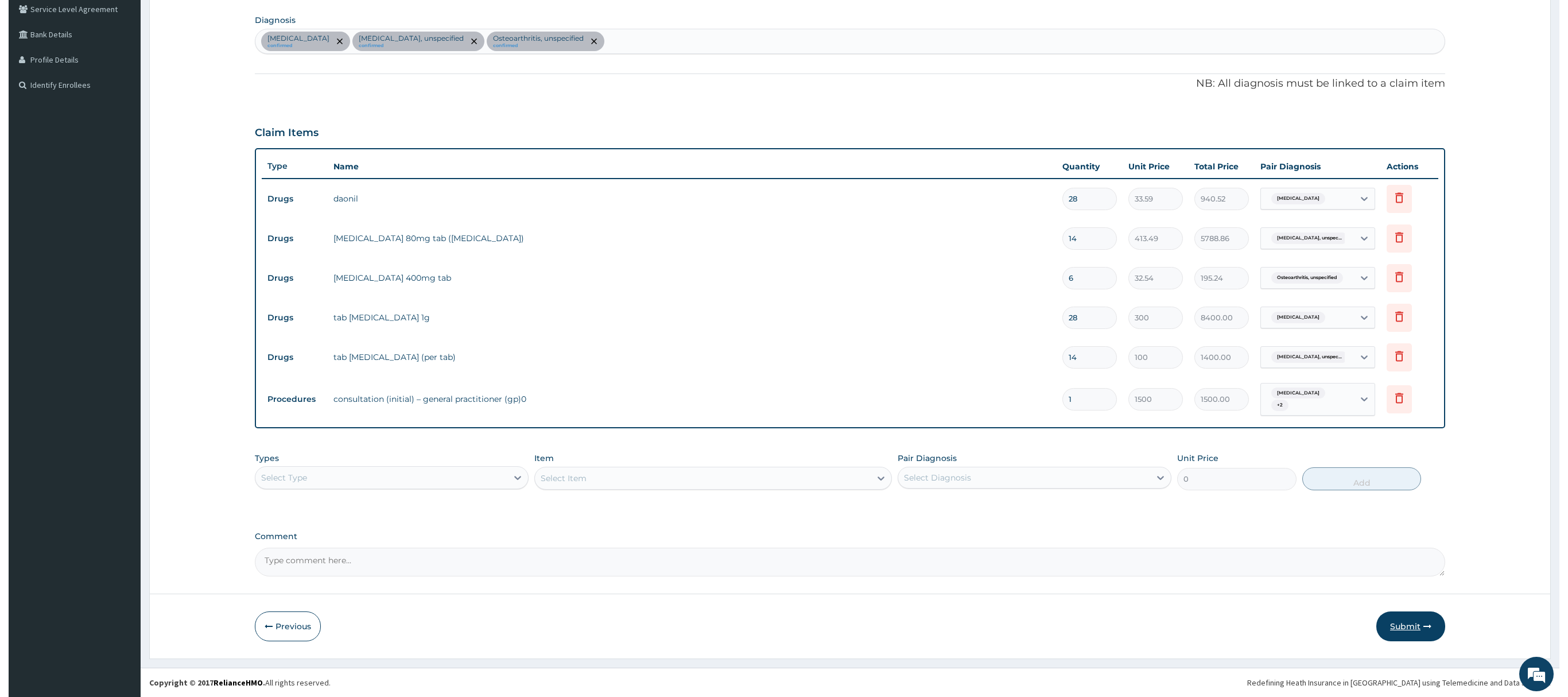
scroll to position [0, 0]
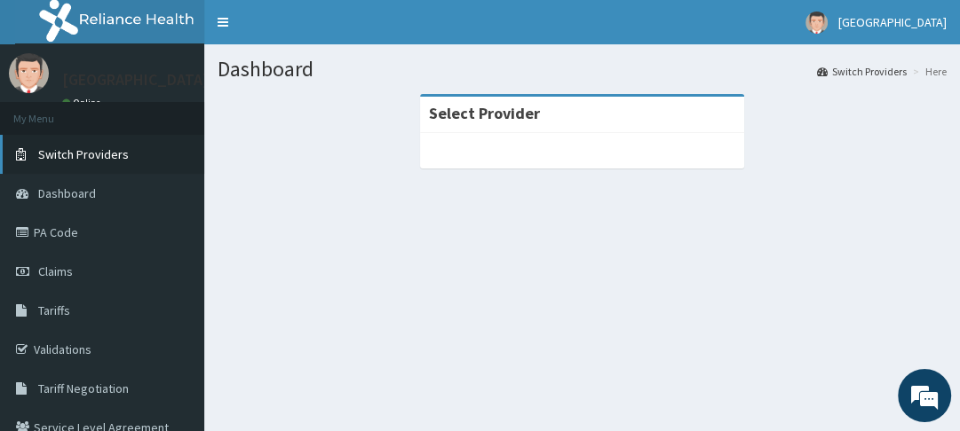
click at [84, 142] on link "Switch Providers" at bounding box center [102, 154] width 204 height 39
click at [543, 92] on section "Select Provider" at bounding box center [581, 192] width 755 height 222
click at [162, 157] on link "Switch Providers" at bounding box center [102, 154] width 204 height 39
